Goal: Find specific page/section: Find specific page/section

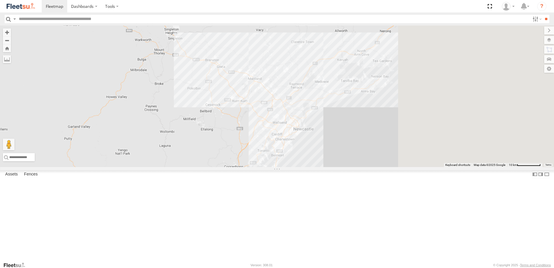
drag, startPoint x: 480, startPoint y: 139, endPoint x: 359, endPoint y: 150, distance: 121.4
click at [362, 150] on div at bounding box center [277, 96] width 554 height 141
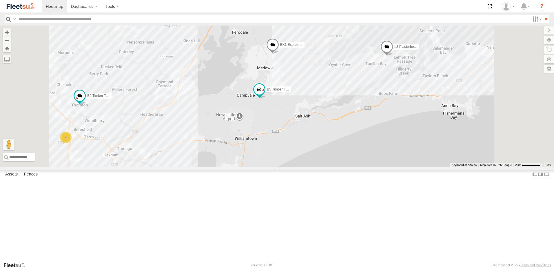
drag, startPoint x: 382, startPoint y: 173, endPoint x: 379, endPoint y: 176, distance: 4.3
click at [379, 167] on div "BX1 Express Ute C3 Timber Truck L3 Plasterboard Truck B5 Timber Truck C4 Timber…" at bounding box center [277, 96] width 554 height 141
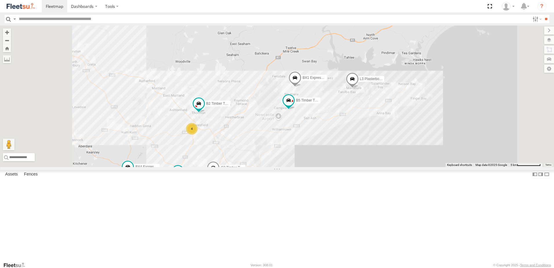
drag, startPoint x: 342, startPoint y: 195, endPoint x: 364, endPoint y: 181, distance: 25.9
click at [364, 167] on div "BX1 Express Ute C3 Timber Truck L3 Plasterboard Truck B5 Timber Truck C4 Timber…" at bounding box center [277, 96] width 554 height 141
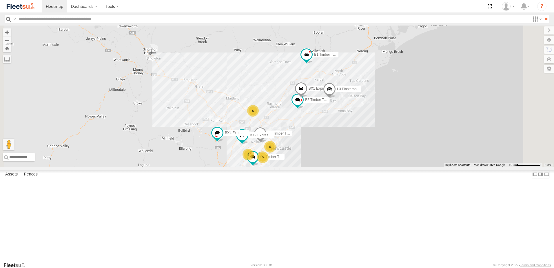
drag, startPoint x: 381, startPoint y: 94, endPoint x: 381, endPoint y: 125, distance: 31.0
click at [381, 125] on div "BX1 Express Ute C3 Timber Truck L3 Plasterboard Truck B5 Timber Truck C4 Timber…" at bounding box center [277, 96] width 554 height 141
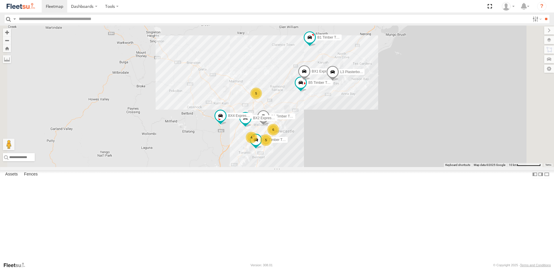
drag, startPoint x: 381, startPoint y: 129, endPoint x: 391, endPoint y: 80, distance: 50.4
click at [391, 80] on div "BX1 Express Ute C3 Timber Truck L3 Plasterboard Truck B5 Timber Truck C4 Timber…" at bounding box center [277, 96] width 554 height 141
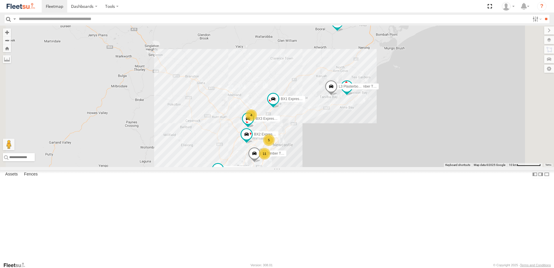
drag, startPoint x: 412, startPoint y: 93, endPoint x: 408, endPoint y: 106, distance: 13.3
click at [408, 106] on div "5 BX1 Express Ute 11 4 L3 Plasterboard Truck B5 Timber Truck C4 Timber Truck BX…" at bounding box center [277, 96] width 554 height 141
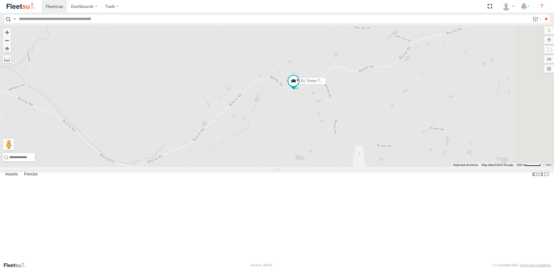
drag, startPoint x: 432, startPoint y: 113, endPoint x: 406, endPoint y: 138, distance: 35.9
click at [406, 138] on div "BX1 Express Ute L3 Plasterboard Truck B5 Timber Truck C4 Timber Truck BX2 Expre…" at bounding box center [277, 96] width 554 height 141
drag, startPoint x: 399, startPoint y: 170, endPoint x: 396, endPoint y: 83, distance: 87.6
click at [396, 83] on div "BX1 Express Ute L3 Plasterboard Truck B5 Timber Truck C4 Timber Truck BX2 Expre…" at bounding box center [277, 96] width 554 height 141
drag, startPoint x: 358, startPoint y: 167, endPoint x: 388, endPoint y: 71, distance: 99.9
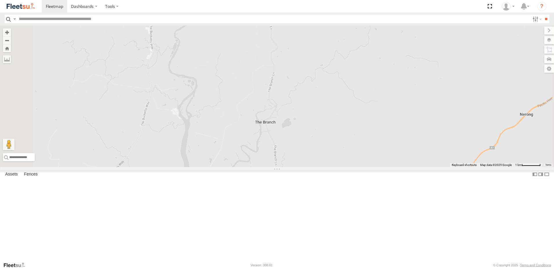
click at [388, 72] on div "BX1 Express Ute L3 Plasterboard Truck B5 Timber Truck C4 Timber Truck BX2 Expre…" at bounding box center [277, 96] width 554 height 141
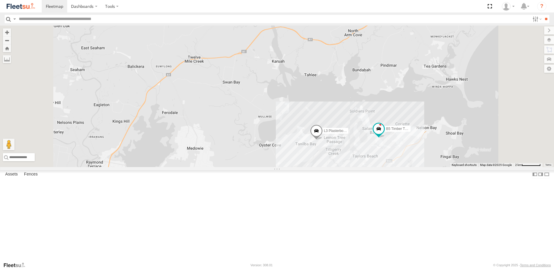
drag, startPoint x: 358, startPoint y: 159, endPoint x: 364, endPoint y: 120, distance: 39.5
click at [364, 123] on div "BX1 Express Ute L3 Plasterboard Truck B5 Timber Truck C4 Timber Truck BX2 Expre…" at bounding box center [277, 96] width 554 height 141
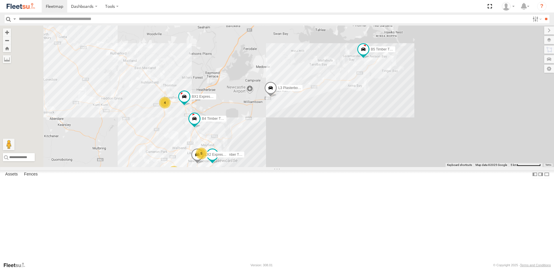
drag, startPoint x: 282, startPoint y: 199, endPoint x: 373, endPoint y: 149, distance: 103.5
click at [373, 149] on div "B5 Timber Truck B4 Timber Truck BX1 Express Ute LX2 Express Ute 9 4 L3 Plasterb…" at bounding box center [277, 96] width 554 height 141
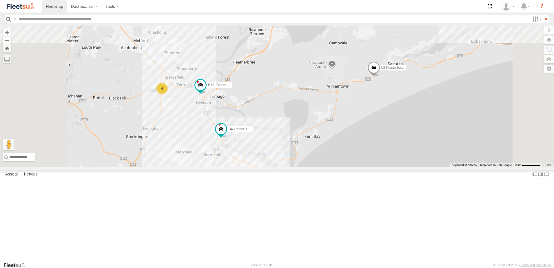
click at [282, 151] on div "B5 Timber Truck B4 Timber Truck BX1 Express Ute LX2 Express Ute L3 Plasterboard…" at bounding box center [277, 96] width 554 height 141
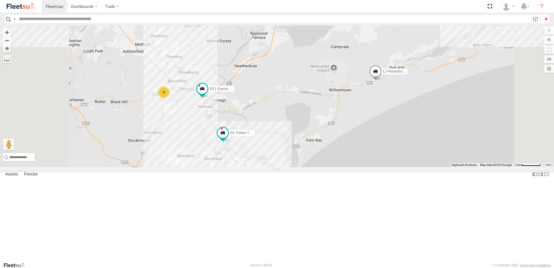
drag, startPoint x: 277, startPoint y: 150, endPoint x: 281, endPoint y: 163, distance: 13.3
click at [281, 162] on div "B5 Timber Truck B4 Timber Truck BX1 Express Ute LX2 Express Ute L3 Plasterboard…" at bounding box center [277, 96] width 554 height 141
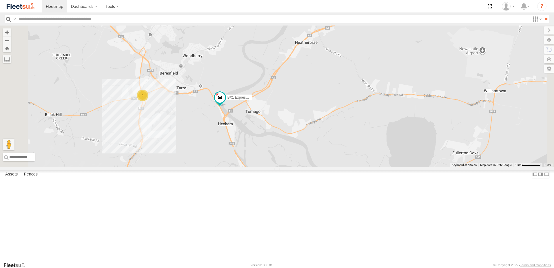
drag, startPoint x: 262, startPoint y: 159, endPoint x: 286, endPoint y: 164, distance: 24.2
click at [286, 164] on div "B5 Timber Truck B4 Timber Truck BX1 Express Ute LX2 Express Ute L3 Plasterboard…" at bounding box center [277, 96] width 554 height 141
